Goal: Check status: Check status

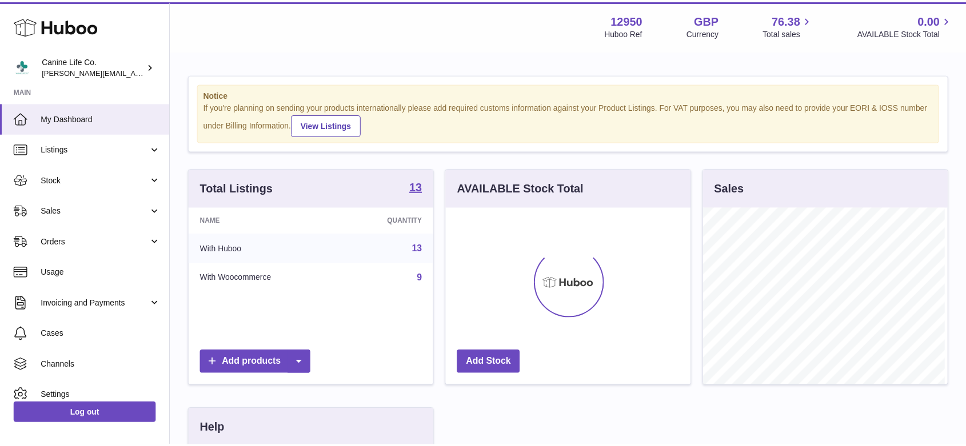
scroll to position [178, 247]
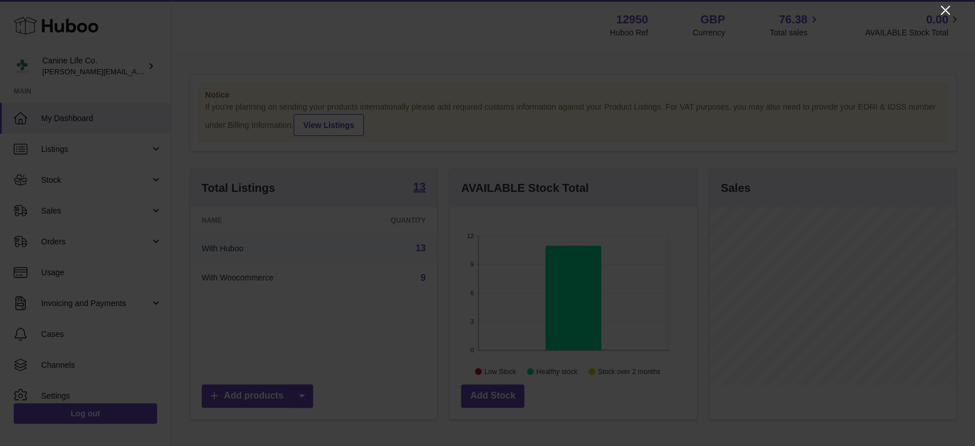
click at [943, 8] on icon "Close" at bounding box center [945, 10] width 9 height 9
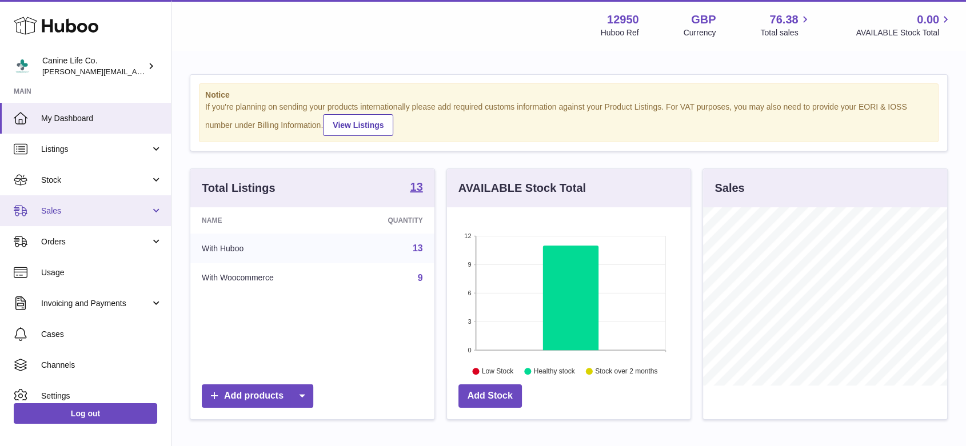
click at [67, 206] on span "Sales" at bounding box center [95, 211] width 109 height 11
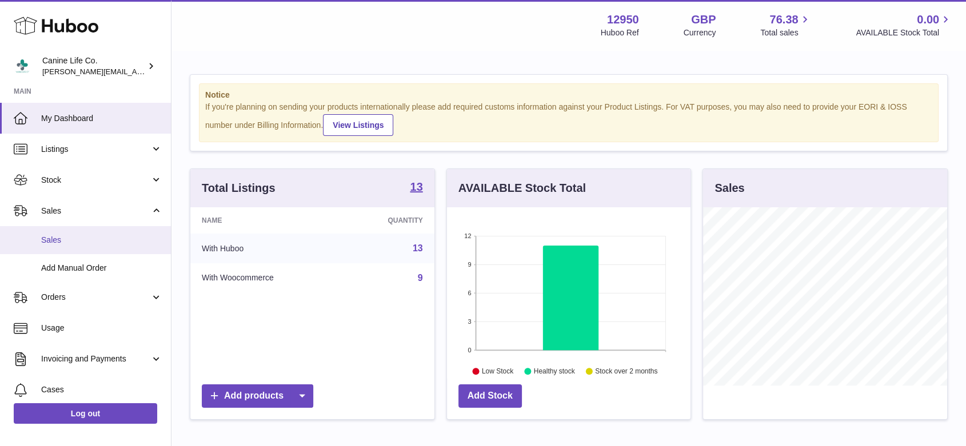
click at [66, 241] on span "Sales" at bounding box center [101, 240] width 121 height 11
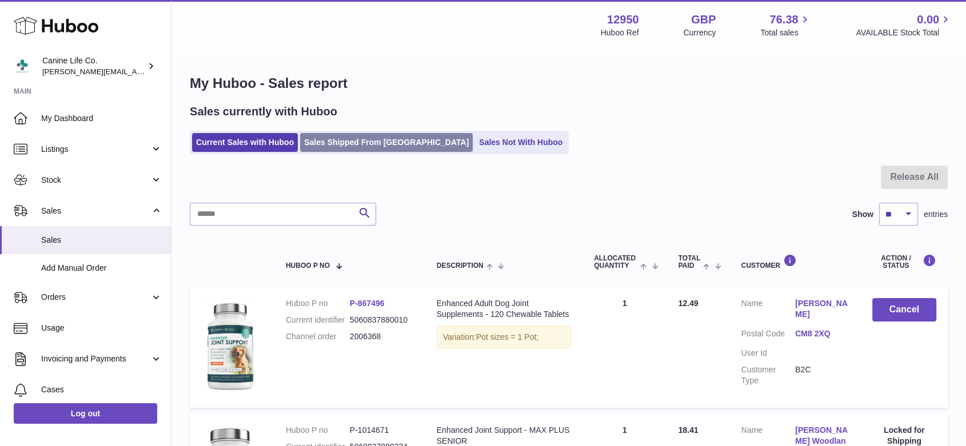
click at [382, 146] on link "Sales Shipped From [GEOGRAPHIC_DATA]" at bounding box center [386, 142] width 173 height 19
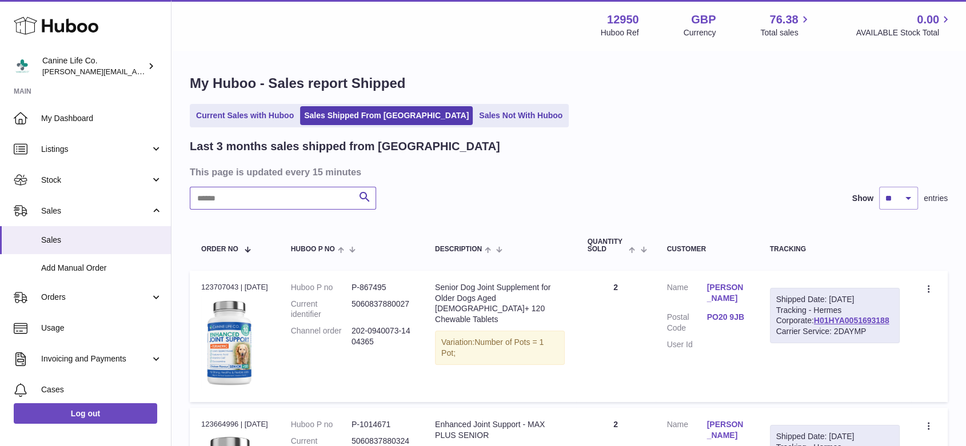
click at [310, 198] on input "text" at bounding box center [283, 198] width 186 height 23
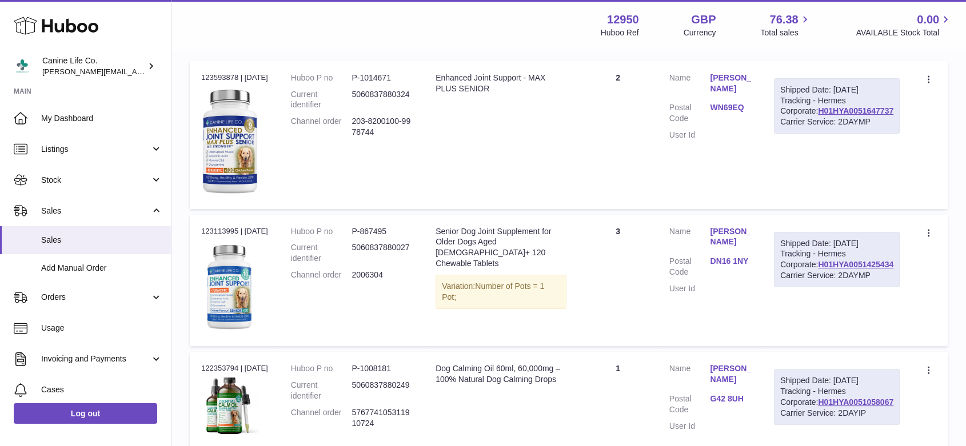
scroll to position [246, 0]
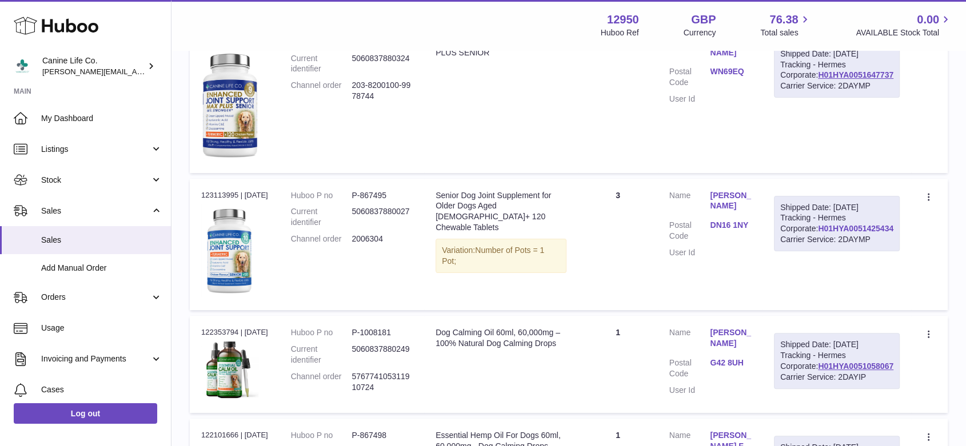
type input "******"
click at [873, 233] on link "H01HYA0051425434" at bounding box center [855, 228] width 75 height 9
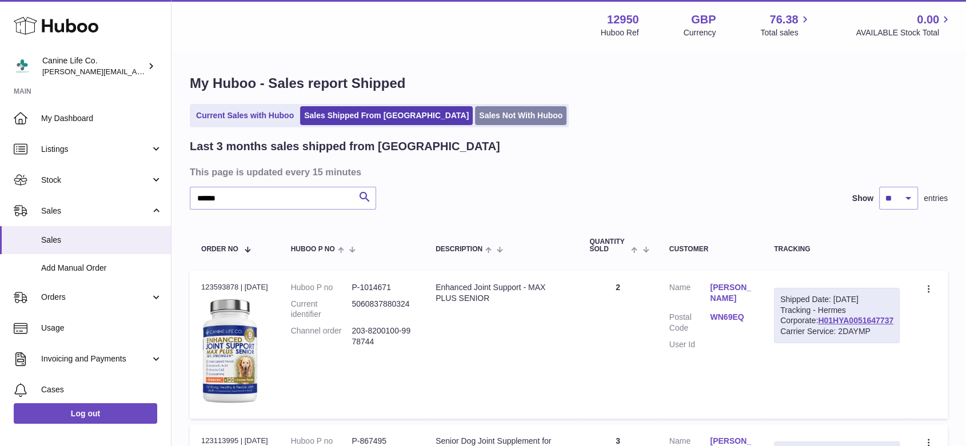
click at [479, 117] on link "Sales Not With Huboo" at bounding box center [520, 115] width 91 height 19
